Goal: Entertainment & Leisure: Consume media (video, audio)

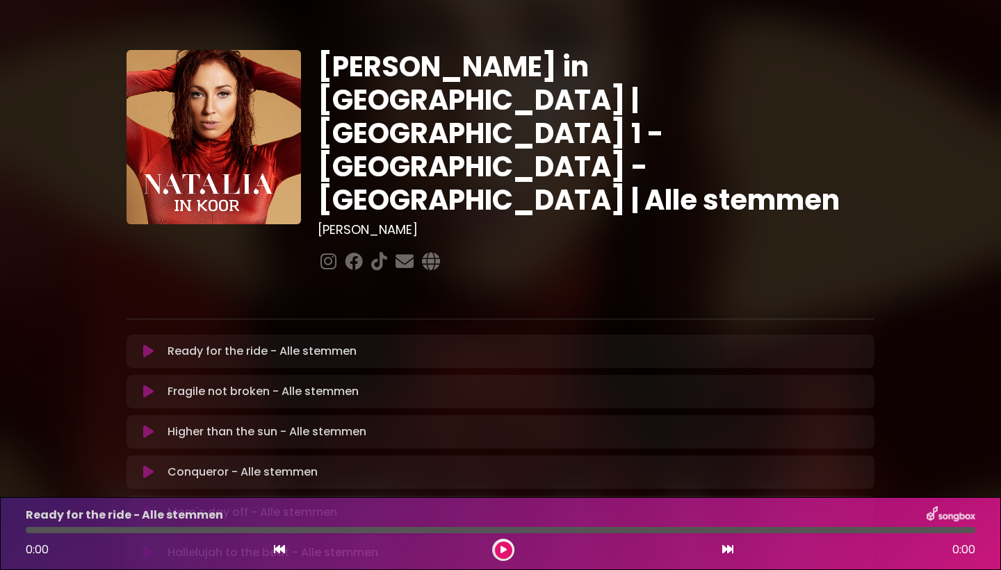
click at [149, 345] on icon at bounding box center [148, 352] width 10 height 14
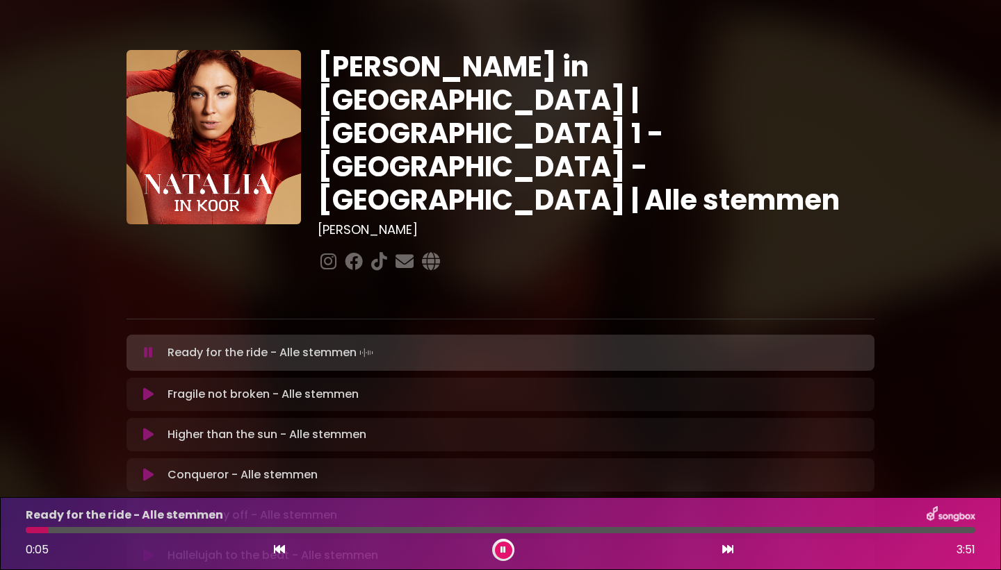
click at [341, 532] on div at bounding box center [500, 530] width 949 height 6
click at [491, 532] on div at bounding box center [500, 530] width 949 height 6
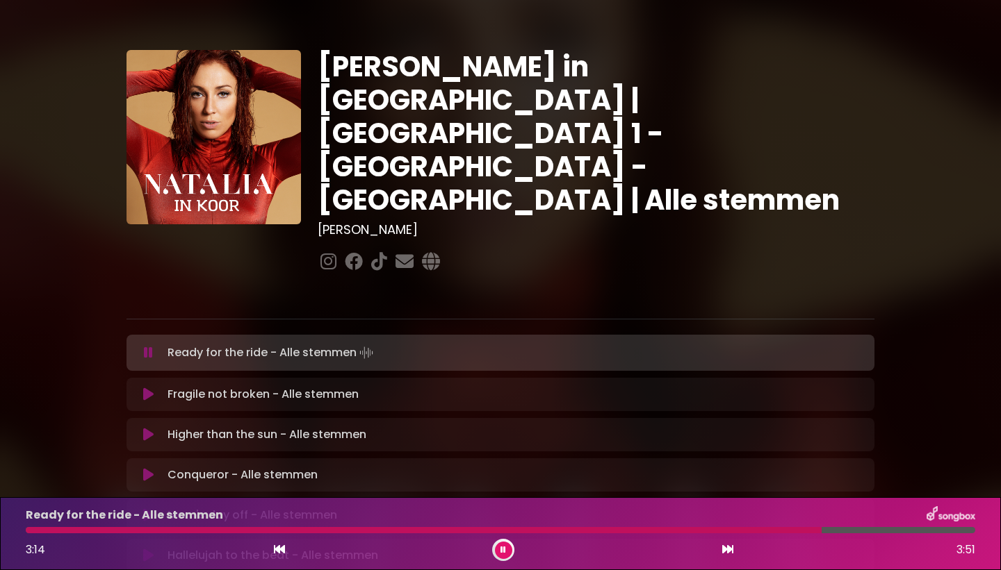
click at [586, 529] on div at bounding box center [424, 530] width 796 height 6
click at [504, 552] on icon at bounding box center [503, 550] width 6 height 8
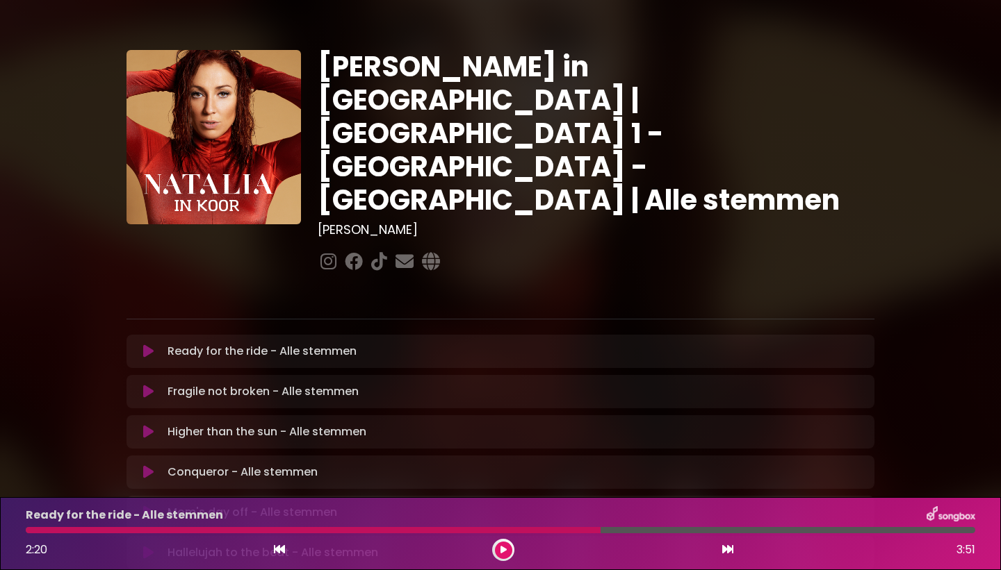
click at [504, 552] on icon at bounding box center [503, 550] width 6 height 8
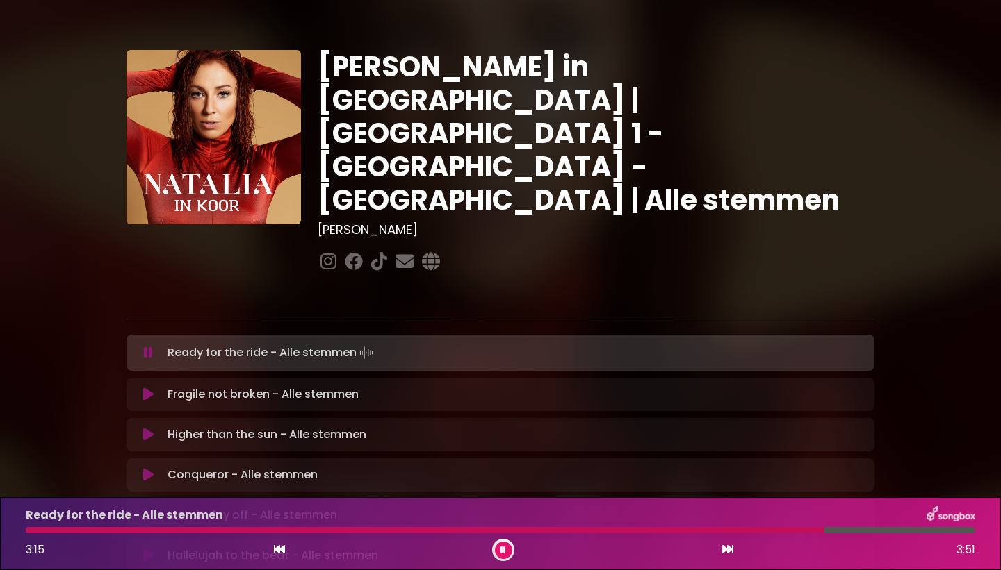
click at [552, 532] on div at bounding box center [425, 530] width 798 height 6
click at [550, 529] on div at bounding box center [430, 530] width 809 height 6
click at [550, 529] on div at bounding box center [310, 530] width 568 height 6
click at [512, 535] on div "Ready for the ride - Alle stemmen 2:10 3:51" at bounding box center [500, 534] width 966 height 55
click at [512, 535] on div "Ready for the ride - Alle stemmen 2:11 3:51" at bounding box center [500, 534] width 966 height 55
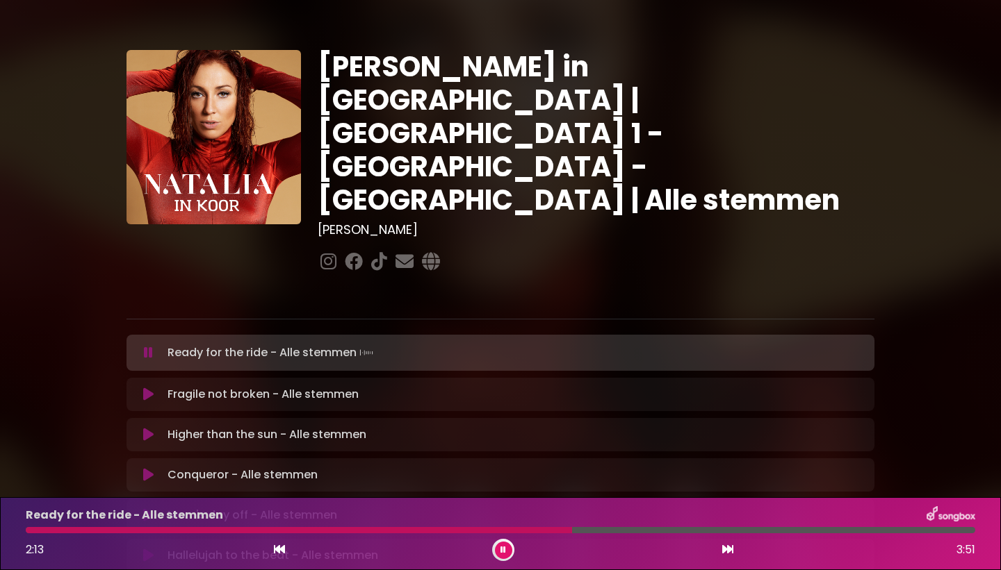
click at [509, 530] on div at bounding box center [299, 530] width 546 height 6
click at [509, 530] on div at bounding box center [412, 530] width 772 height 6
click at [505, 546] on icon at bounding box center [503, 550] width 6 height 8
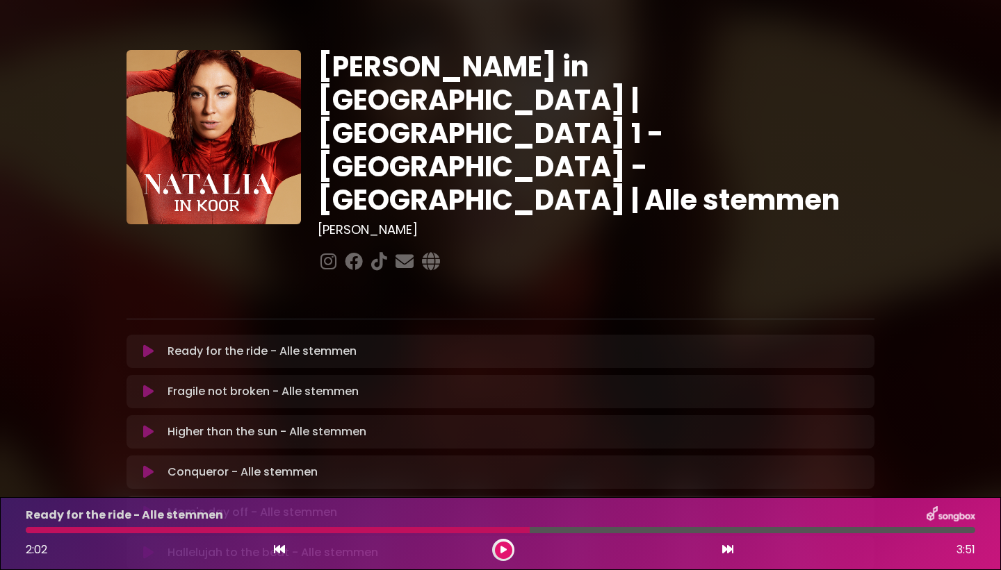
click at [147, 385] on icon at bounding box center [148, 392] width 10 height 14
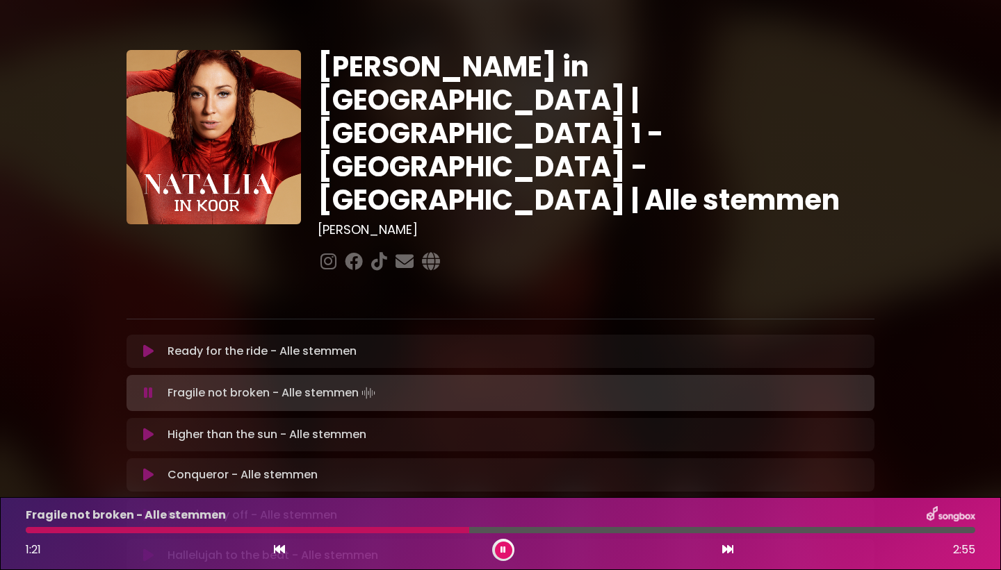
click at [28, 535] on div "Fragile not broken - Alle stemmen 1:21 2:55" at bounding box center [500, 534] width 966 height 55
click at [33, 532] on div at bounding box center [252, 530] width 452 height 6
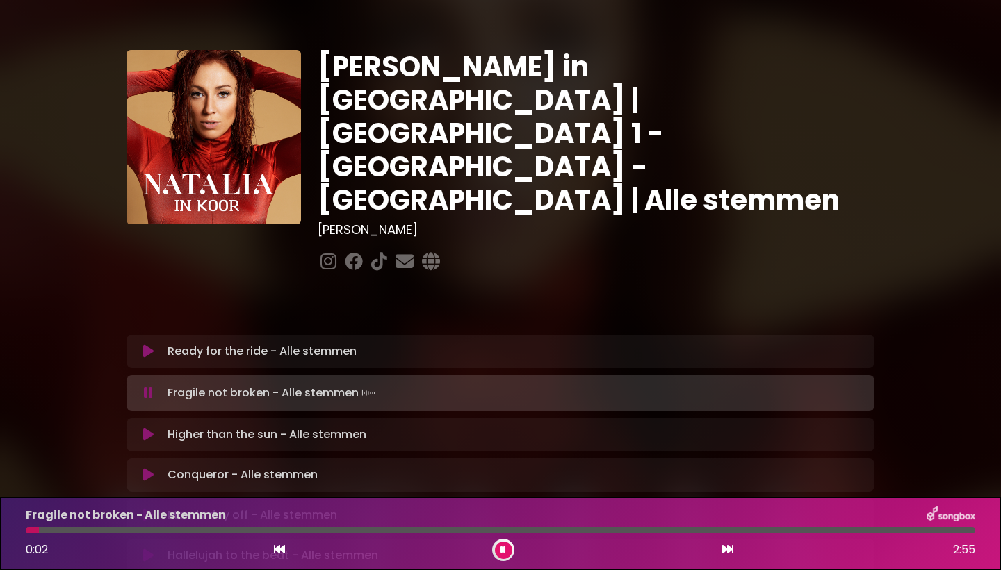
click at [28, 533] on div at bounding box center [32, 530] width 13 height 6
click at [147, 345] on icon at bounding box center [148, 352] width 10 height 14
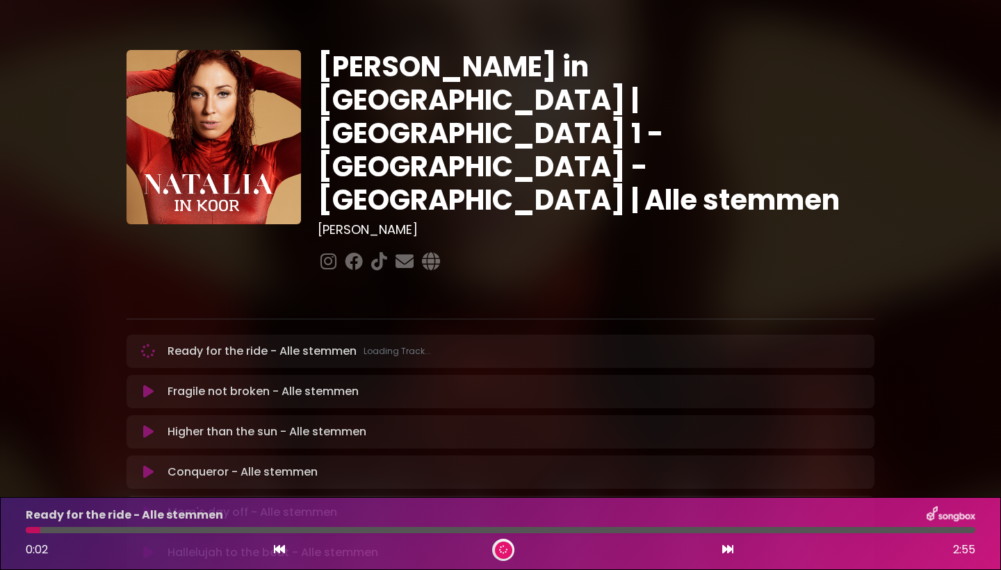
click at [146, 385] on icon at bounding box center [148, 392] width 10 height 14
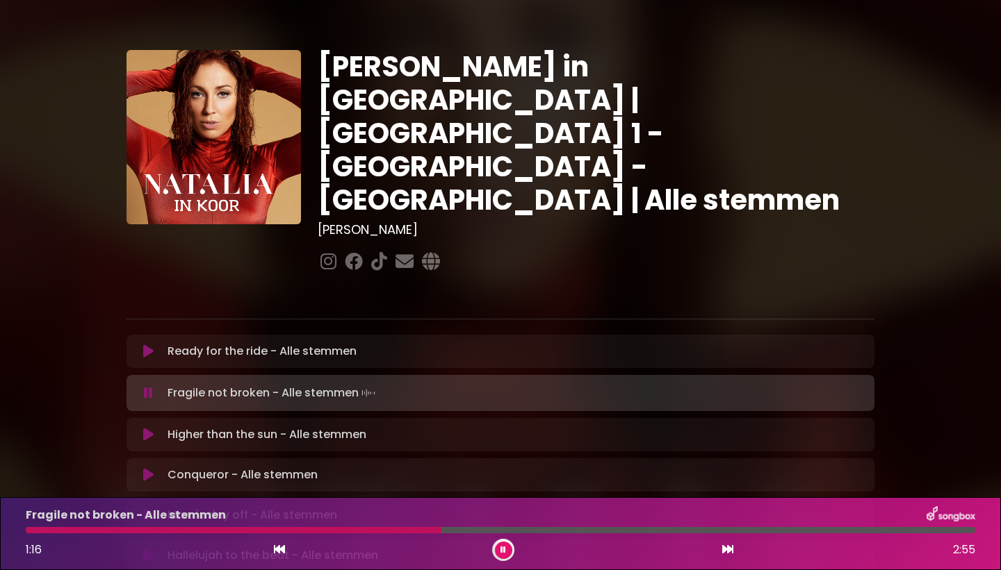
click at [343, 534] on div "Fragile not broken - Alle stemmen 1:16 2:55" at bounding box center [500, 534] width 966 height 55
click at [343, 534] on div "Fragile not broken - Alle stemmen 1:17 2:55" at bounding box center [500, 534] width 966 height 55
drag, startPoint x: 444, startPoint y: 530, endPoint x: 347, endPoint y: 533, distance: 97.3
click at [347, 533] on div at bounding box center [500, 530] width 949 height 6
click at [317, 529] on div at bounding box center [219, 530] width 386 height 6
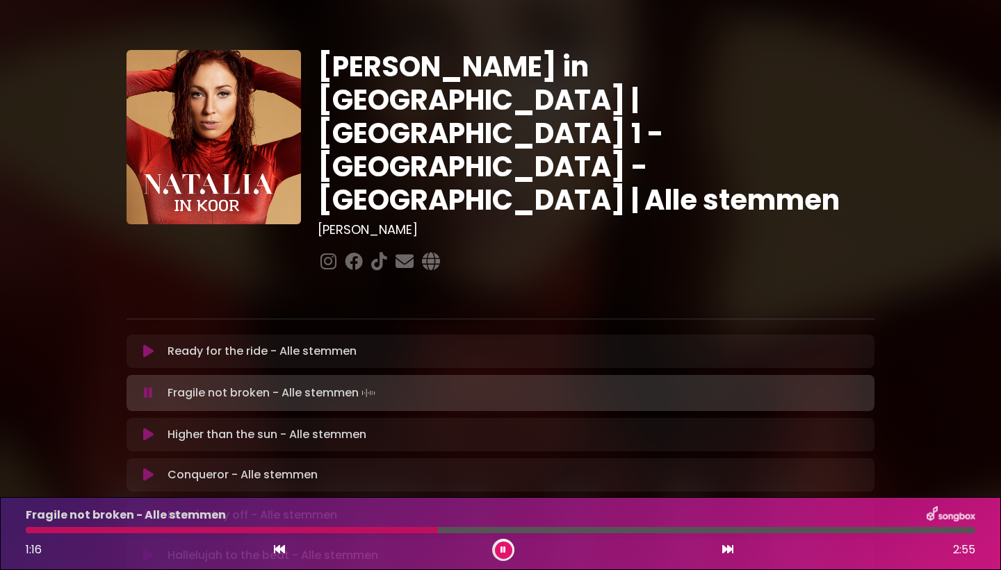
click at [145, 345] on icon at bounding box center [148, 352] width 10 height 14
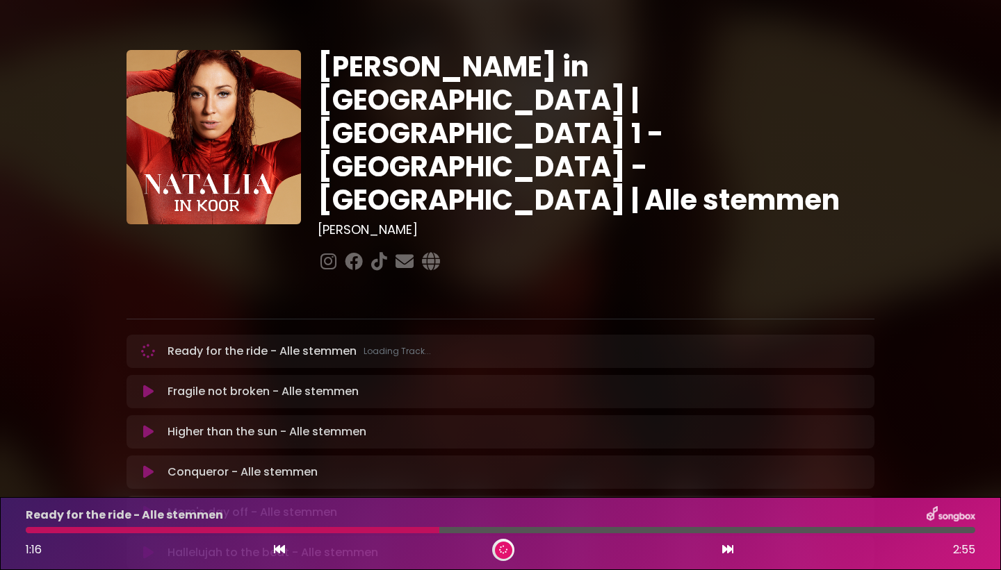
click at [145, 385] on icon at bounding box center [148, 392] width 10 height 14
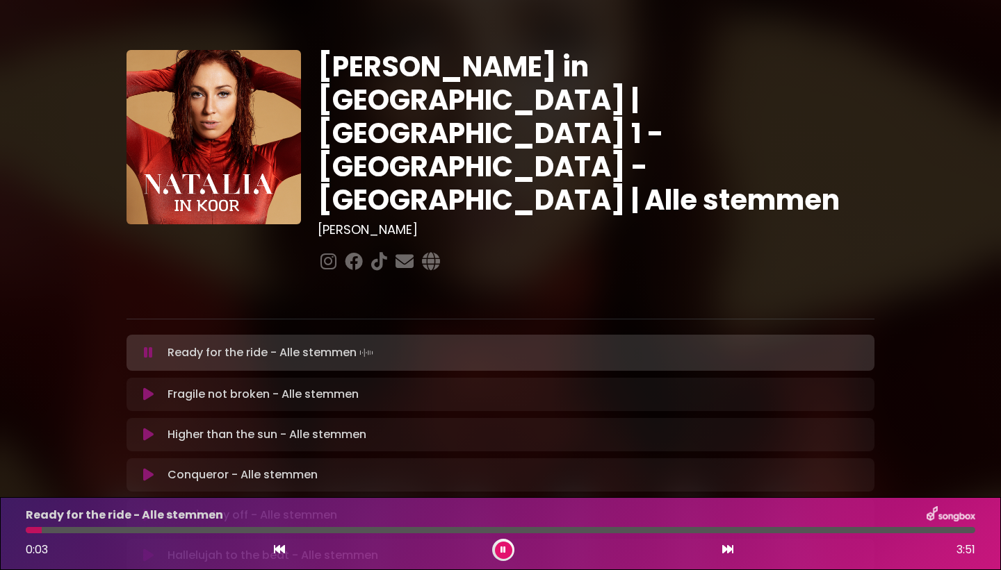
click at [145, 388] on icon at bounding box center [148, 395] width 10 height 14
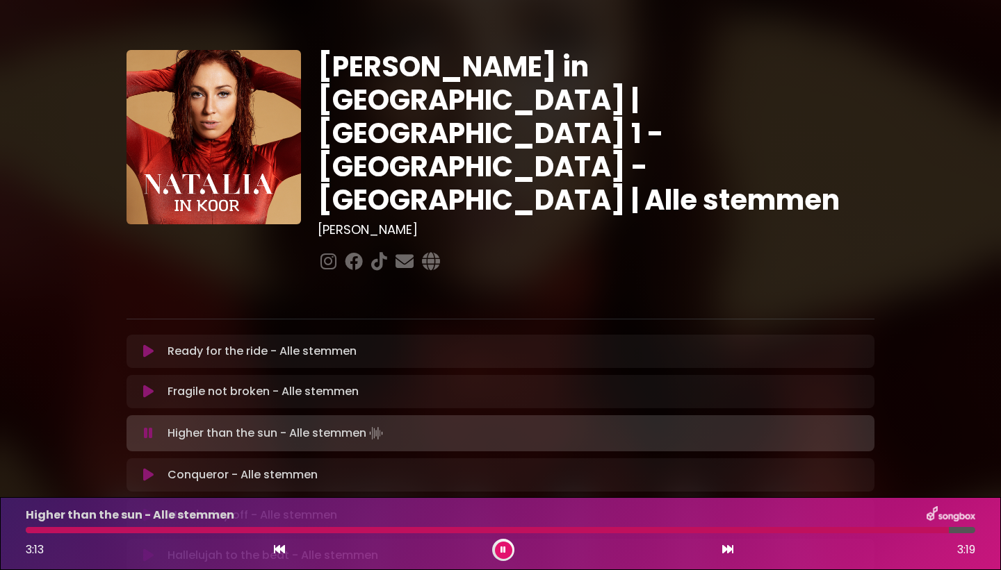
click at [41, 529] on div at bounding box center [487, 530] width 923 height 6
click at [142, 441] on div "Ready for the ride - Alle stemmen Loading Track... Name Email" at bounding box center [500, 574] width 748 height 479
click at [145, 468] on icon at bounding box center [148, 475] width 10 height 14
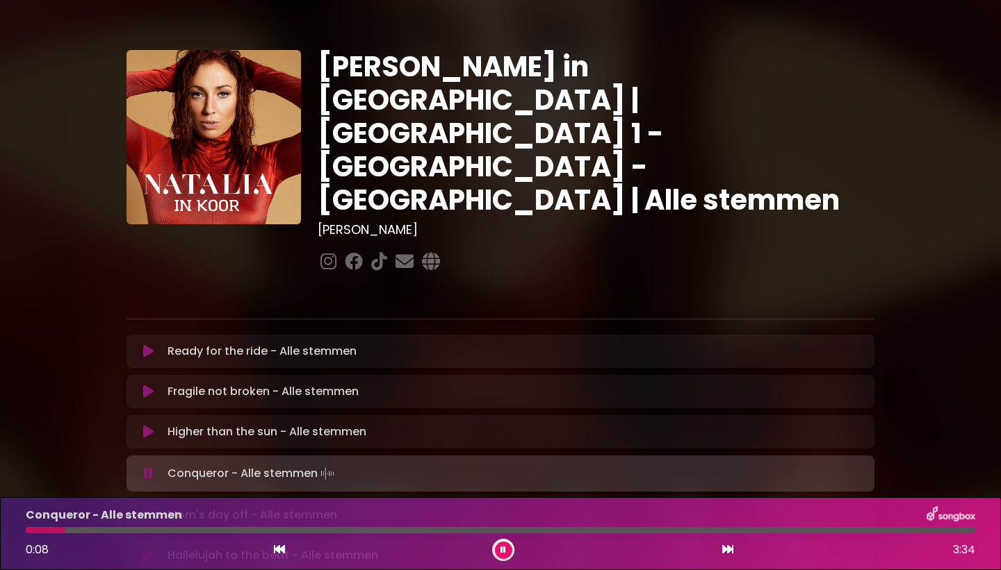
click at [207, 534] on div "Conqueror - Alle stemmen 0:08 3:34" at bounding box center [500, 534] width 966 height 55
click at [207, 534] on div "Conqueror - Alle stemmen 0:10 3:34" at bounding box center [500, 534] width 966 height 55
click at [214, 534] on div "Conqueror - Alle stemmen 0:11 3:34" at bounding box center [500, 534] width 966 height 55
click at [204, 527] on div at bounding box center [500, 530] width 949 height 6
click at [309, 532] on div at bounding box center [500, 530] width 949 height 6
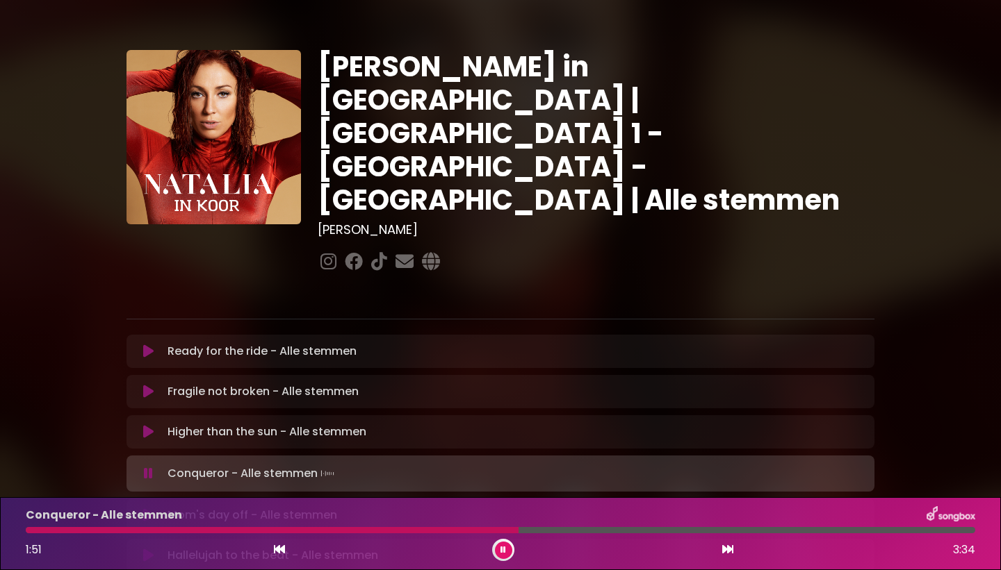
click at [412, 534] on div "Conqueror - Alle stemmen 1:51 3:34" at bounding box center [500, 534] width 966 height 55
click at [419, 536] on div "Conqueror - Alle stemmen 1:53 3:34" at bounding box center [500, 534] width 966 height 55
click at [419, 534] on div "Conqueror - Alle stemmen 1:55 3:34" at bounding box center [500, 534] width 966 height 55
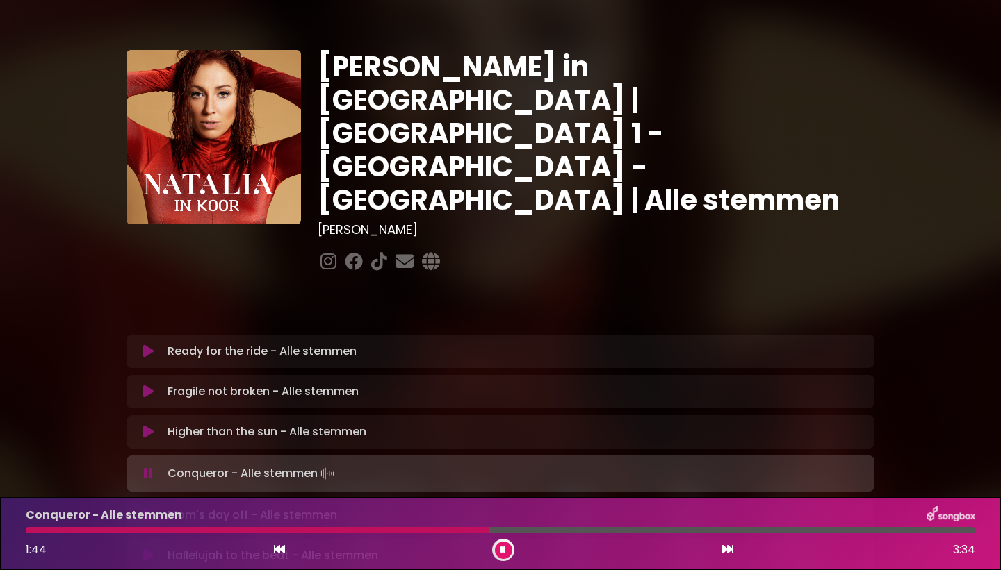
click at [470, 534] on div "Conqueror - Alle stemmen 1:44 3:34" at bounding box center [500, 534] width 966 height 55
drag, startPoint x: 469, startPoint y: 533, endPoint x: 445, endPoint y: 539, distance: 25.1
click at [445, 539] on div "Conqueror - Alle stemmen 1:34 3:34" at bounding box center [500, 534] width 966 height 55
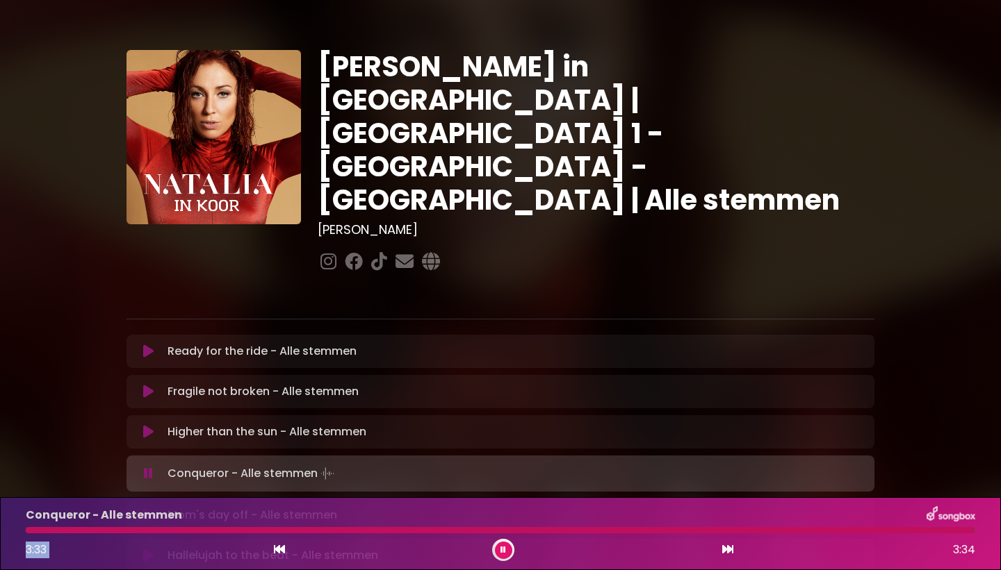
click at [657, 531] on div at bounding box center [500, 530] width 949 height 6
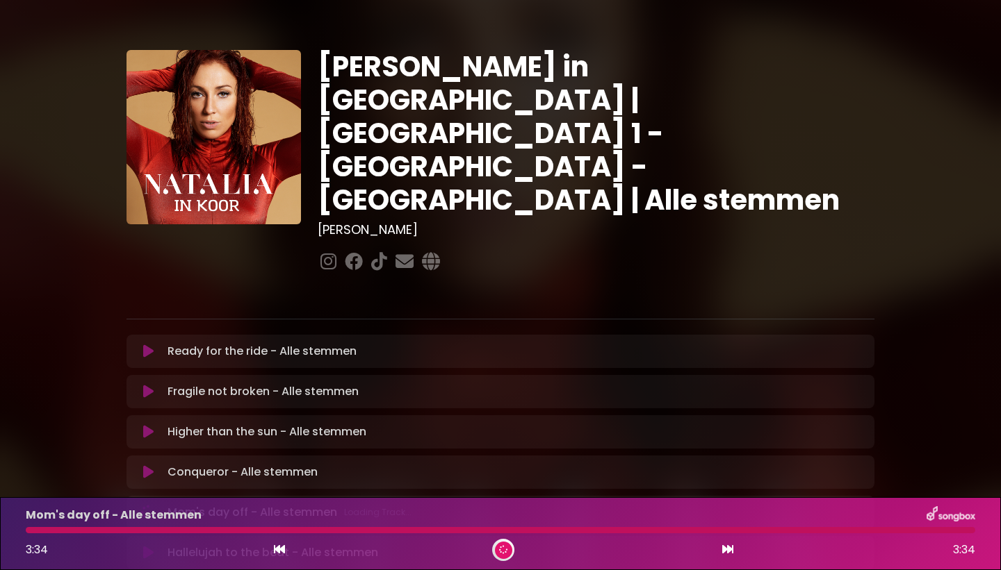
click at [761, 533] on div at bounding box center [500, 530] width 949 height 6
click at [147, 466] on icon at bounding box center [148, 473] width 10 height 14
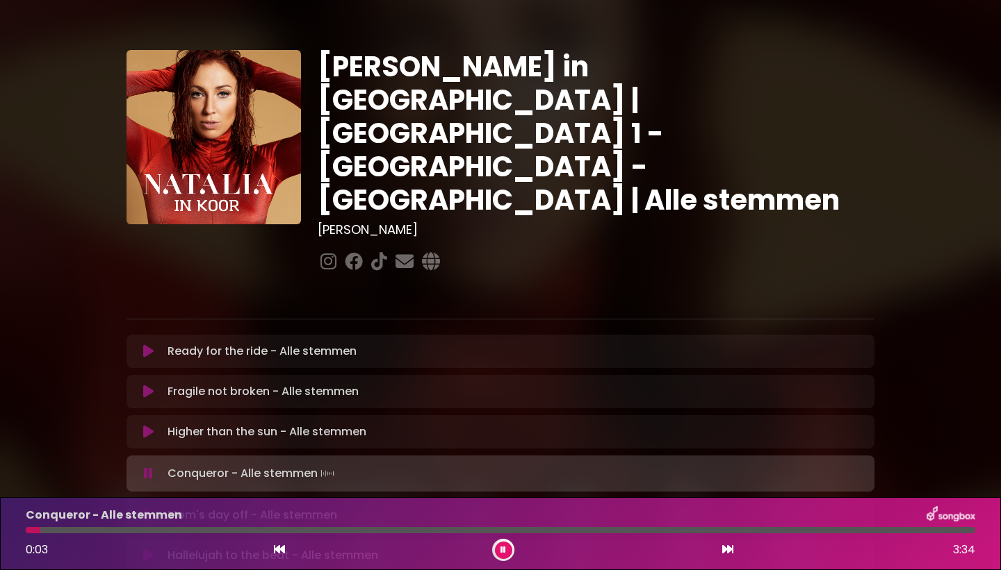
click at [867, 530] on div at bounding box center [500, 530] width 949 height 6
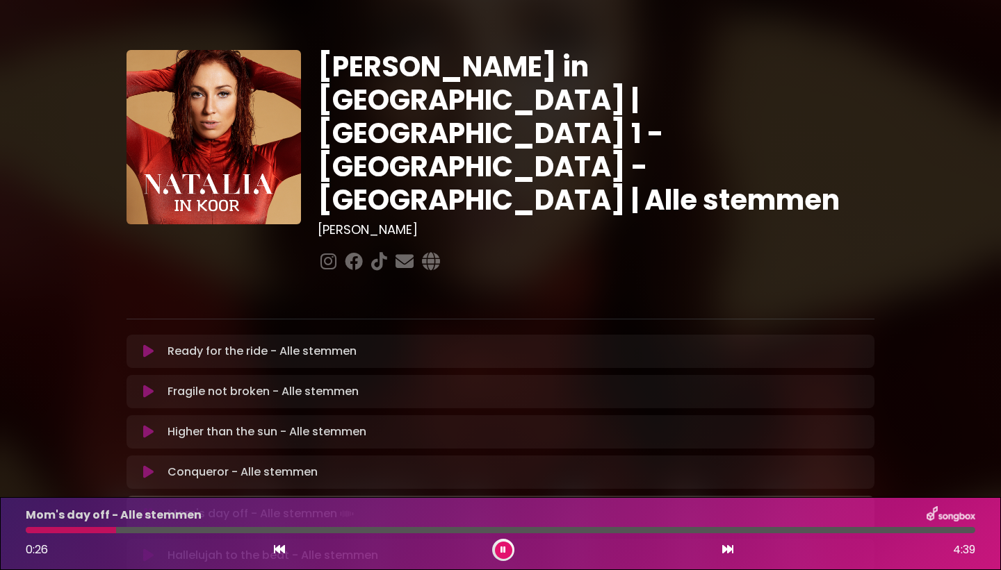
click at [507, 552] on button at bounding box center [503, 550] width 17 height 17
click at [239, 534] on div "Mom's day off - Alle stemmen 0:26 4:39" at bounding box center [500, 534] width 966 height 55
click at [506, 548] on icon at bounding box center [503, 550] width 6 height 8
click at [454, 533] on div at bounding box center [500, 530] width 949 height 6
drag, startPoint x: 438, startPoint y: 532, endPoint x: 412, endPoint y: 539, distance: 27.3
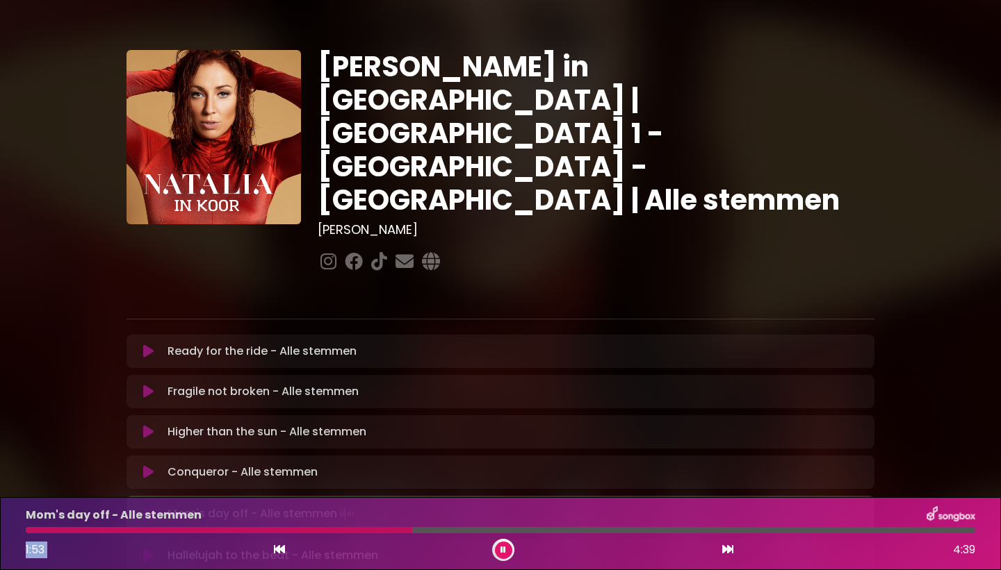
click at [412, 539] on div "Mom's day off - Alle stemmen 1:53 4:39" at bounding box center [500, 534] width 966 height 55
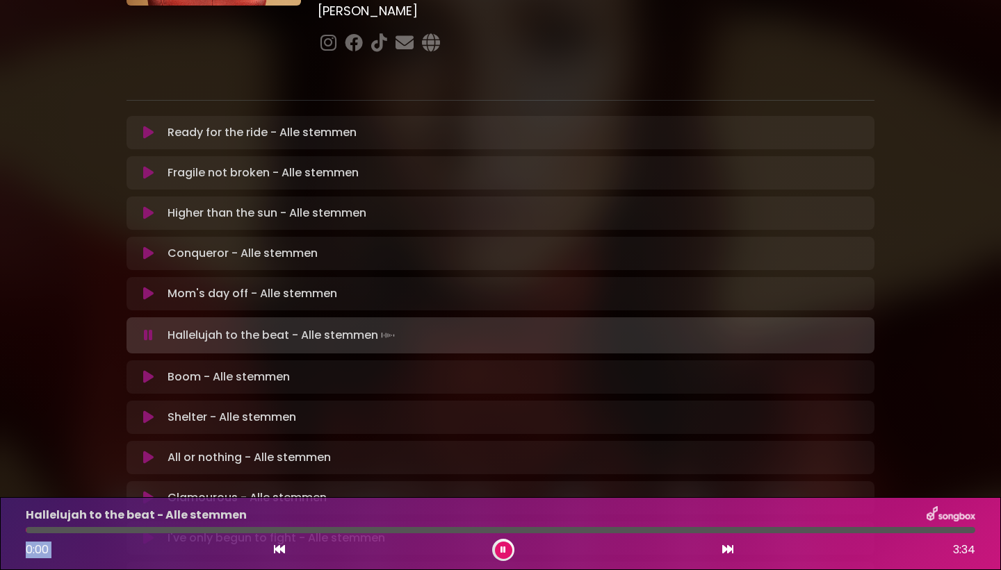
scroll to position [220, 0]
click at [506, 557] on button at bounding box center [503, 550] width 17 height 17
